Goal: Information Seeking & Learning: Learn about a topic

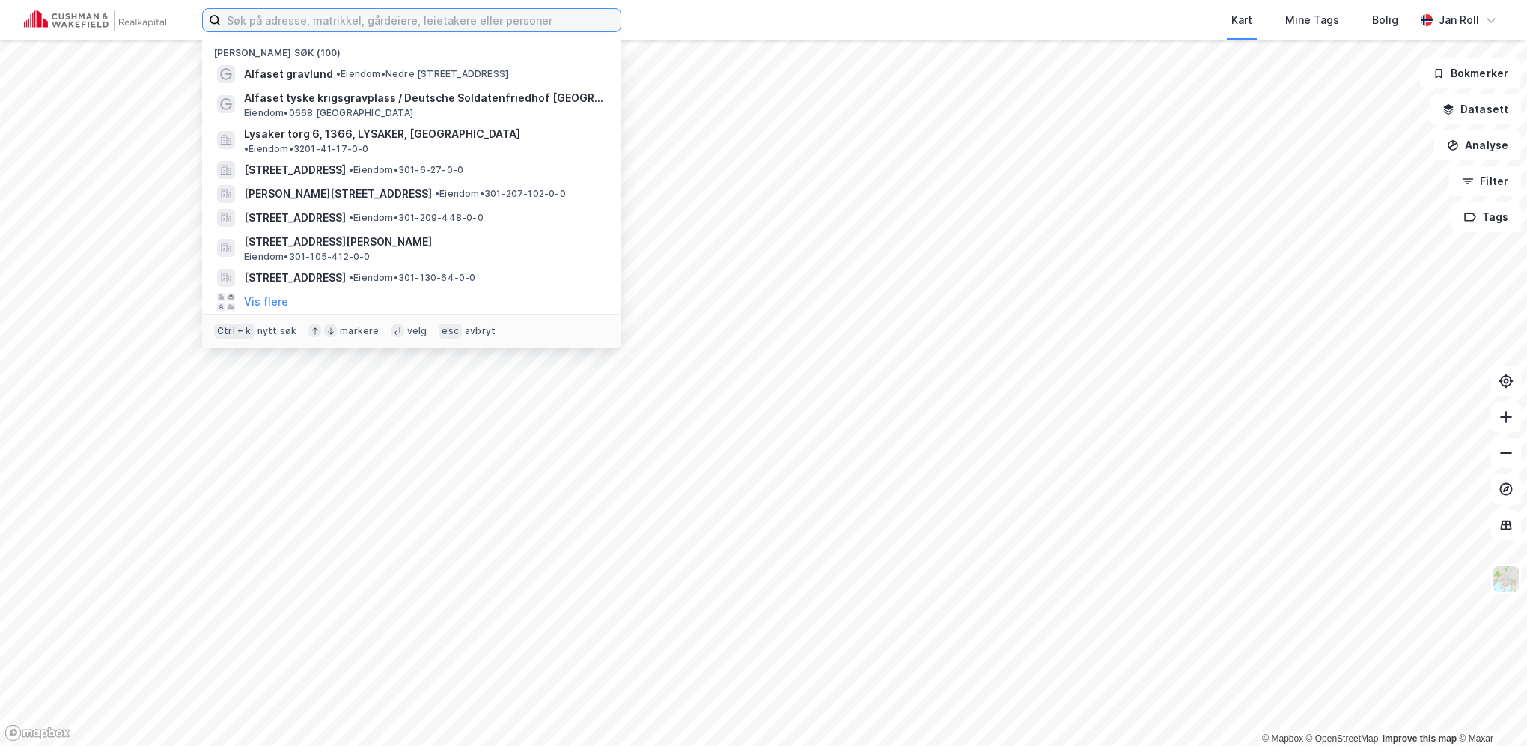
click at [461, 21] on input at bounding box center [421, 20] width 400 height 22
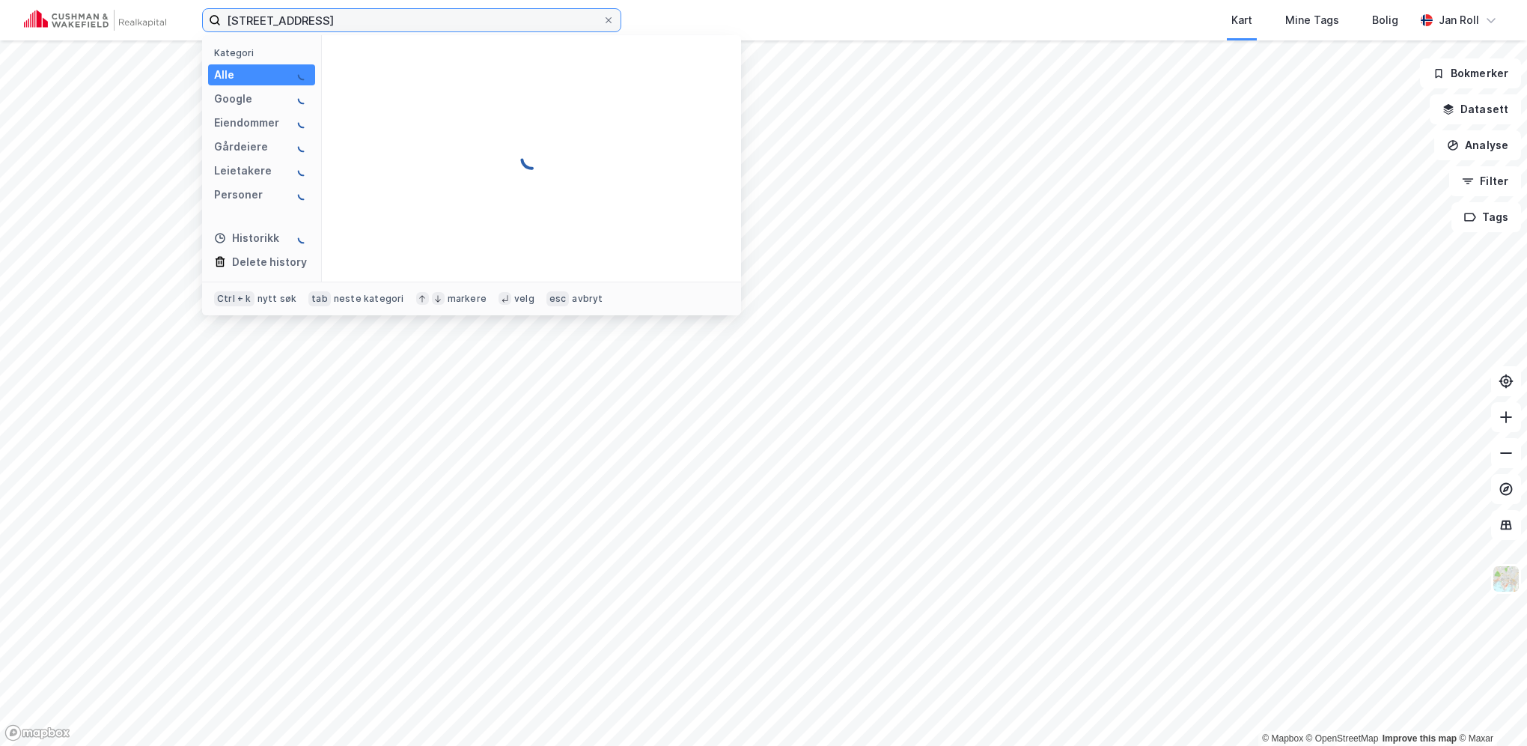
type input "[STREET_ADDRESS]"
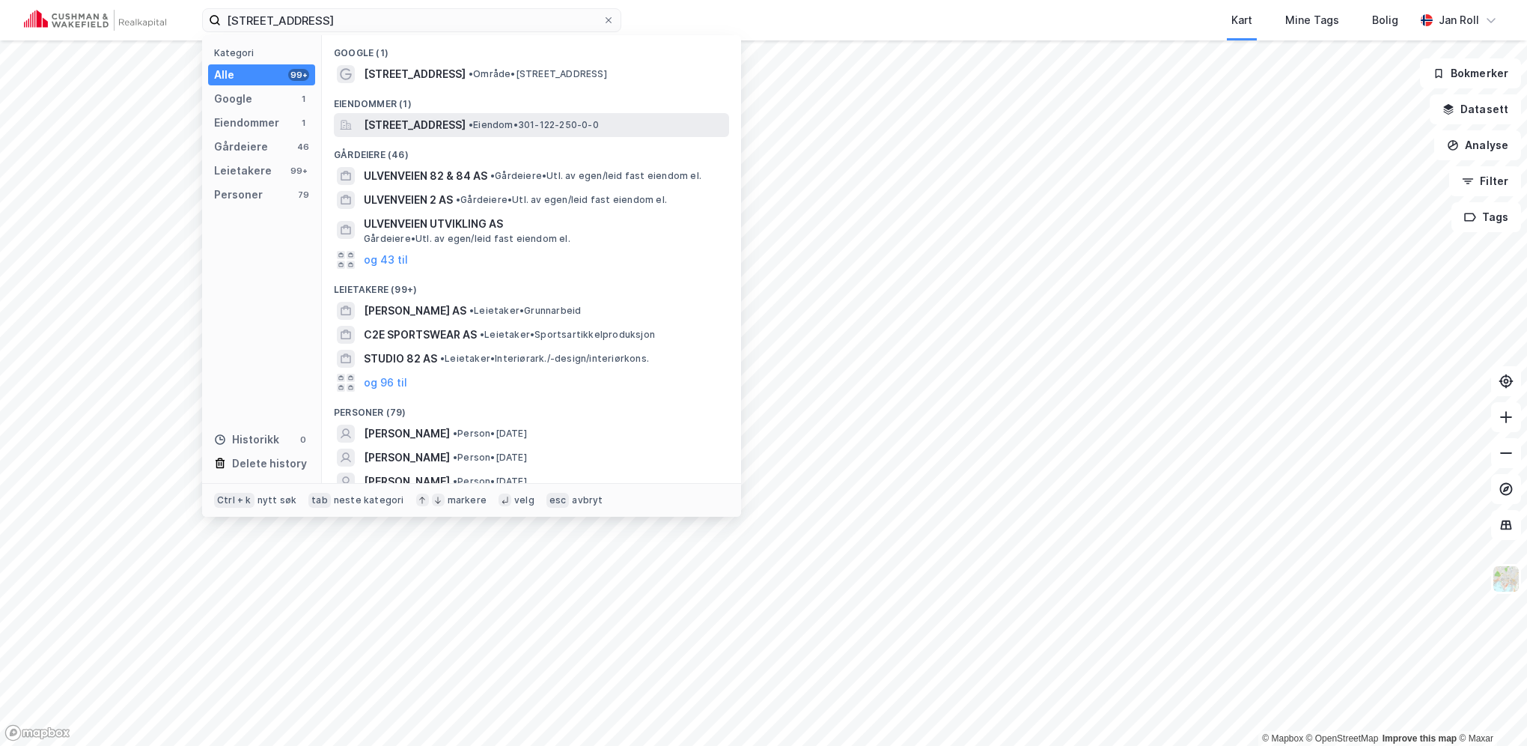
click at [466, 127] on span "[STREET_ADDRESS]" at bounding box center [415, 125] width 102 height 18
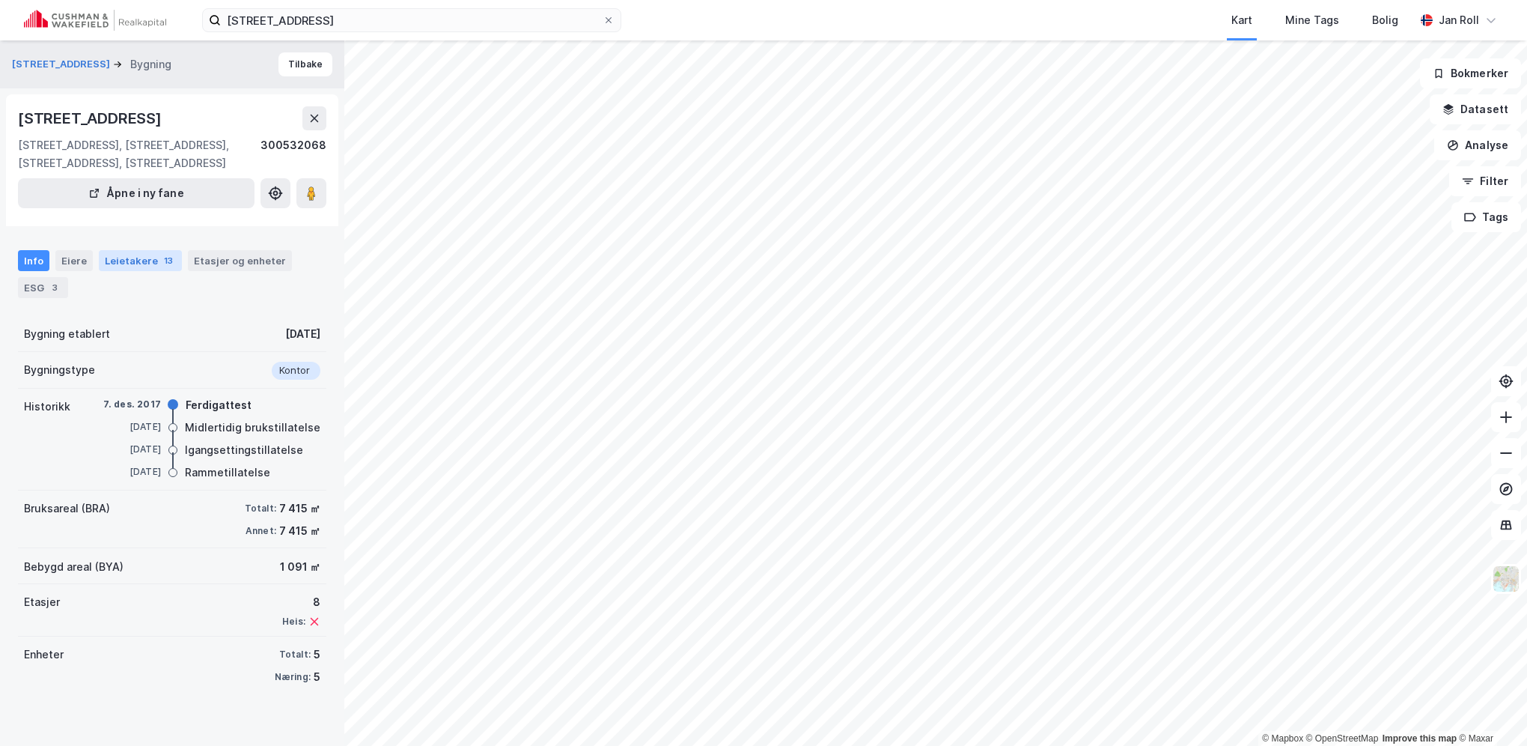
click at [139, 261] on div "Leietakere 13" at bounding box center [140, 260] width 83 height 21
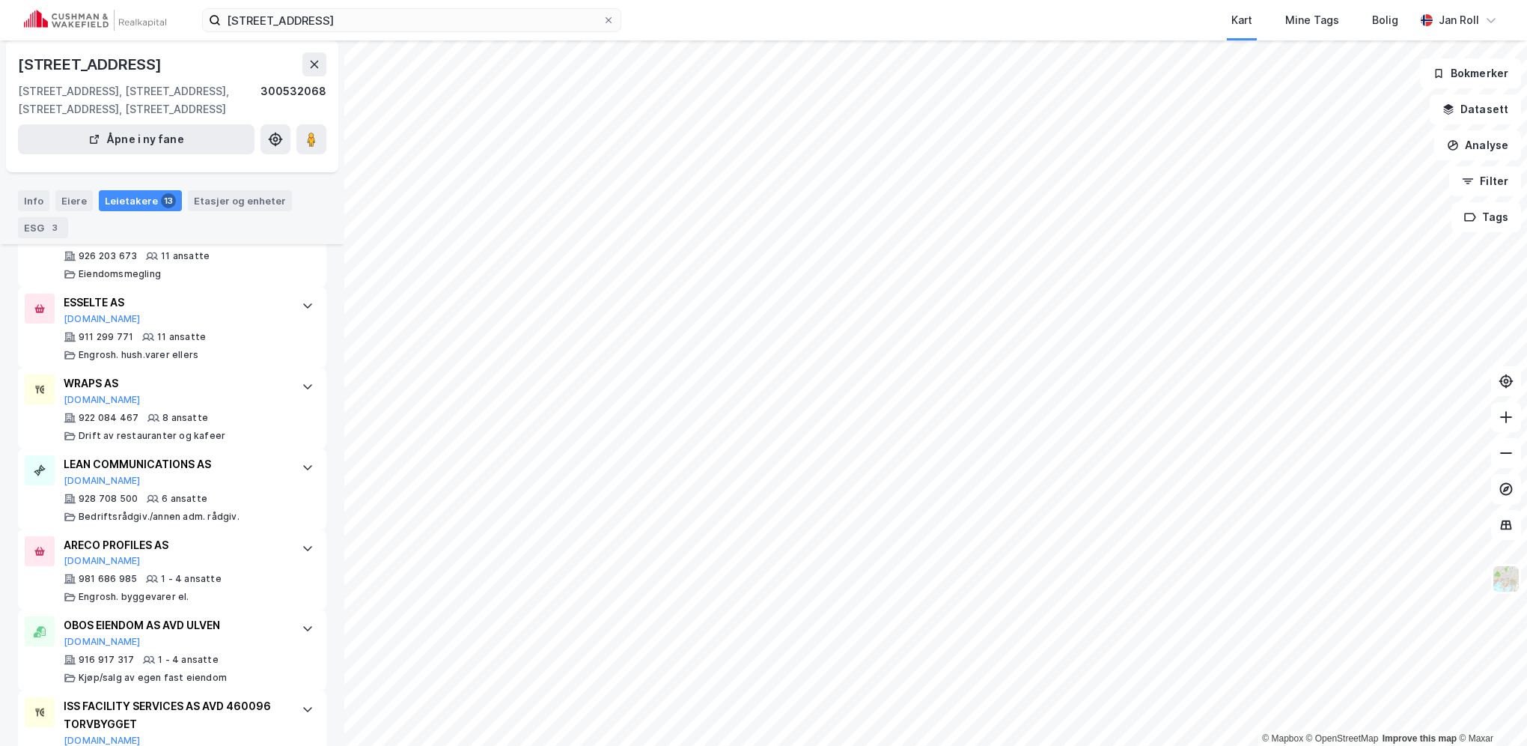
scroll to position [898, 0]
click at [85, 380] on div "WRAPS AS" at bounding box center [175, 380] width 223 height 18
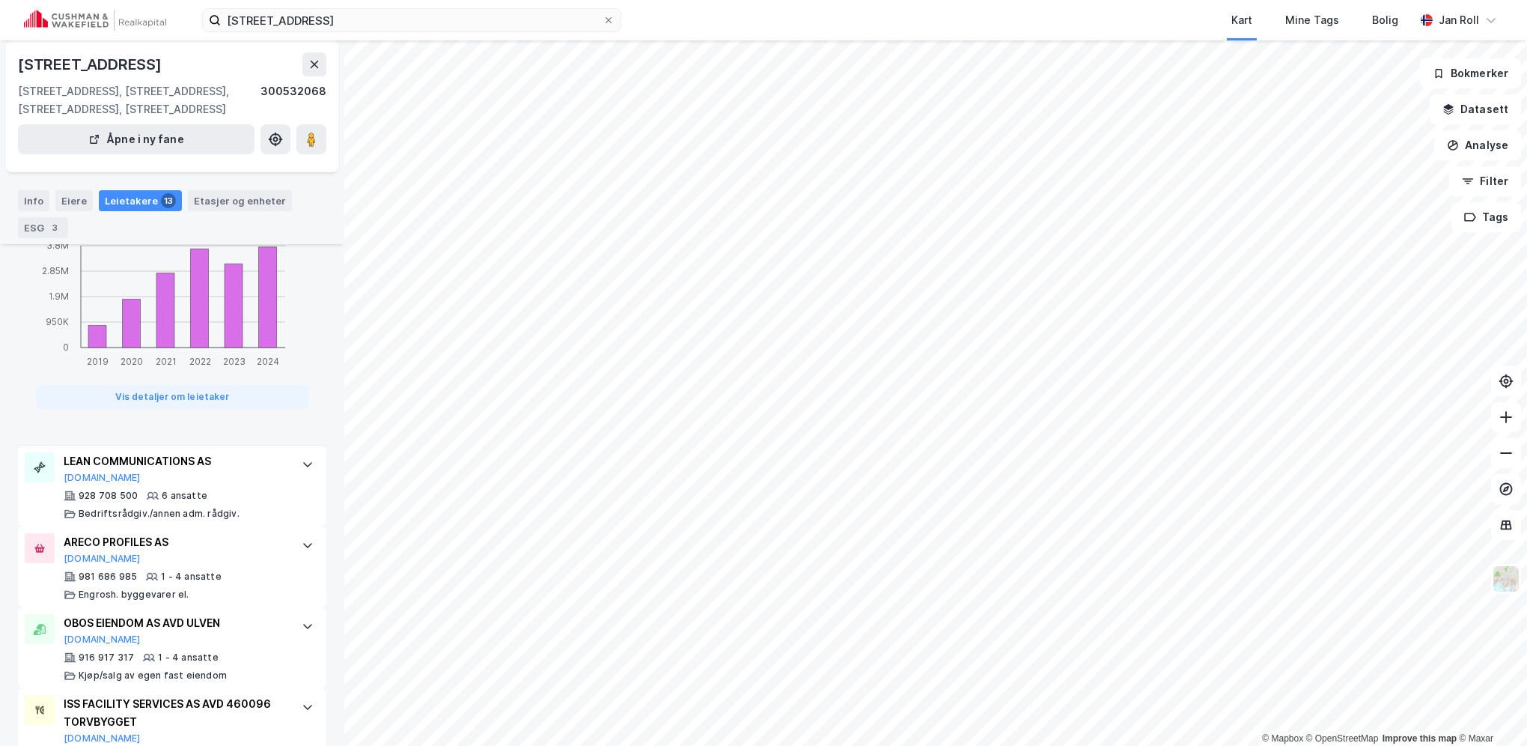
scroll to position [1716, 0]
